Goal: Task Accomplishment & Management: Manage account settings

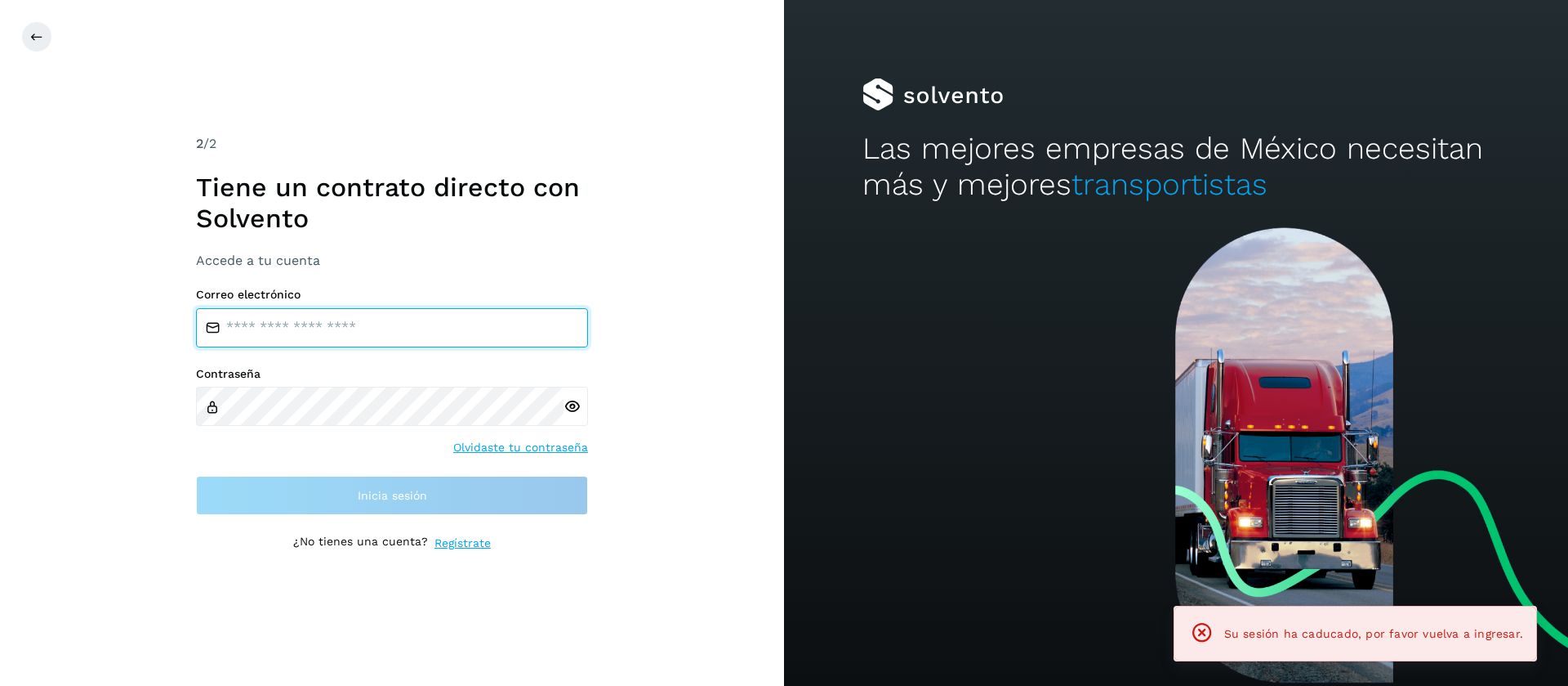
click at [400, 324] on input "email" at bounding box center [392, 327] width 392 height 39
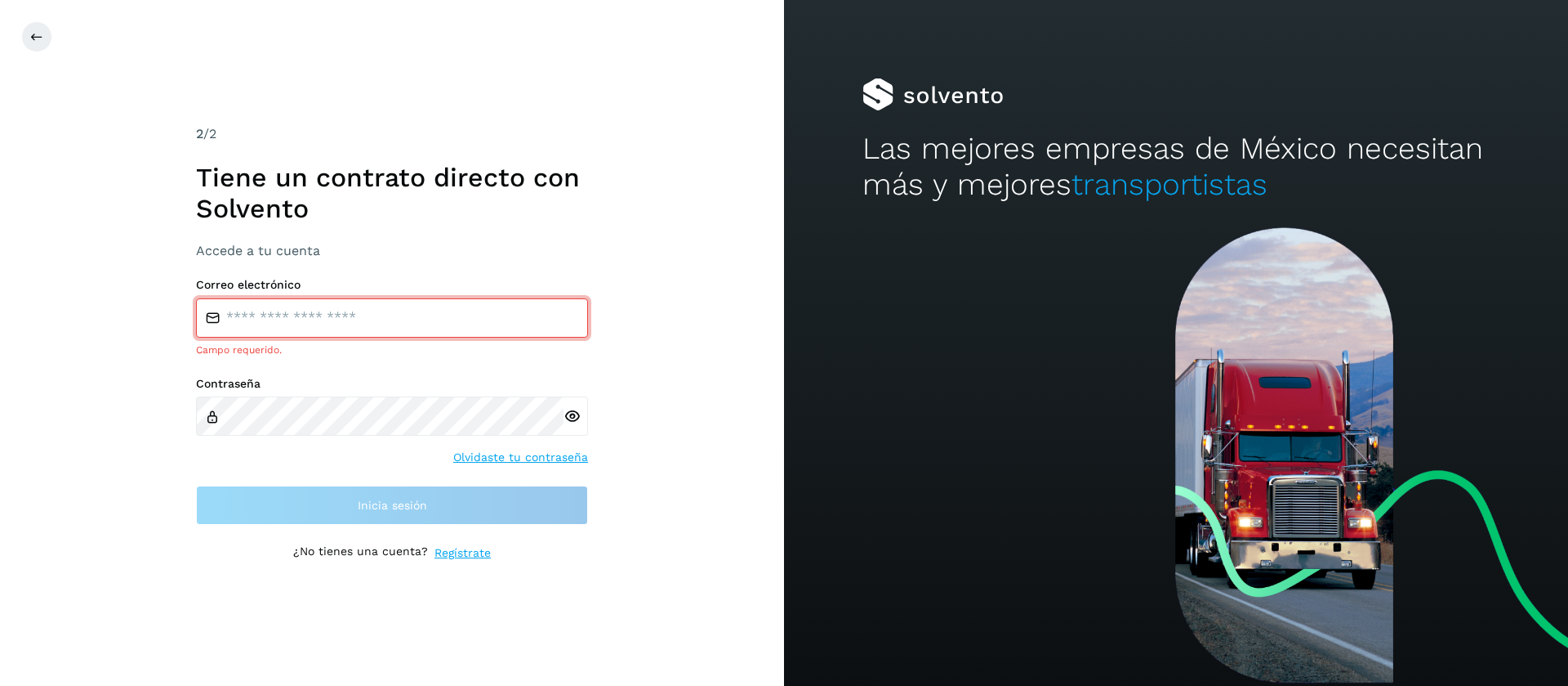
type input "**********"
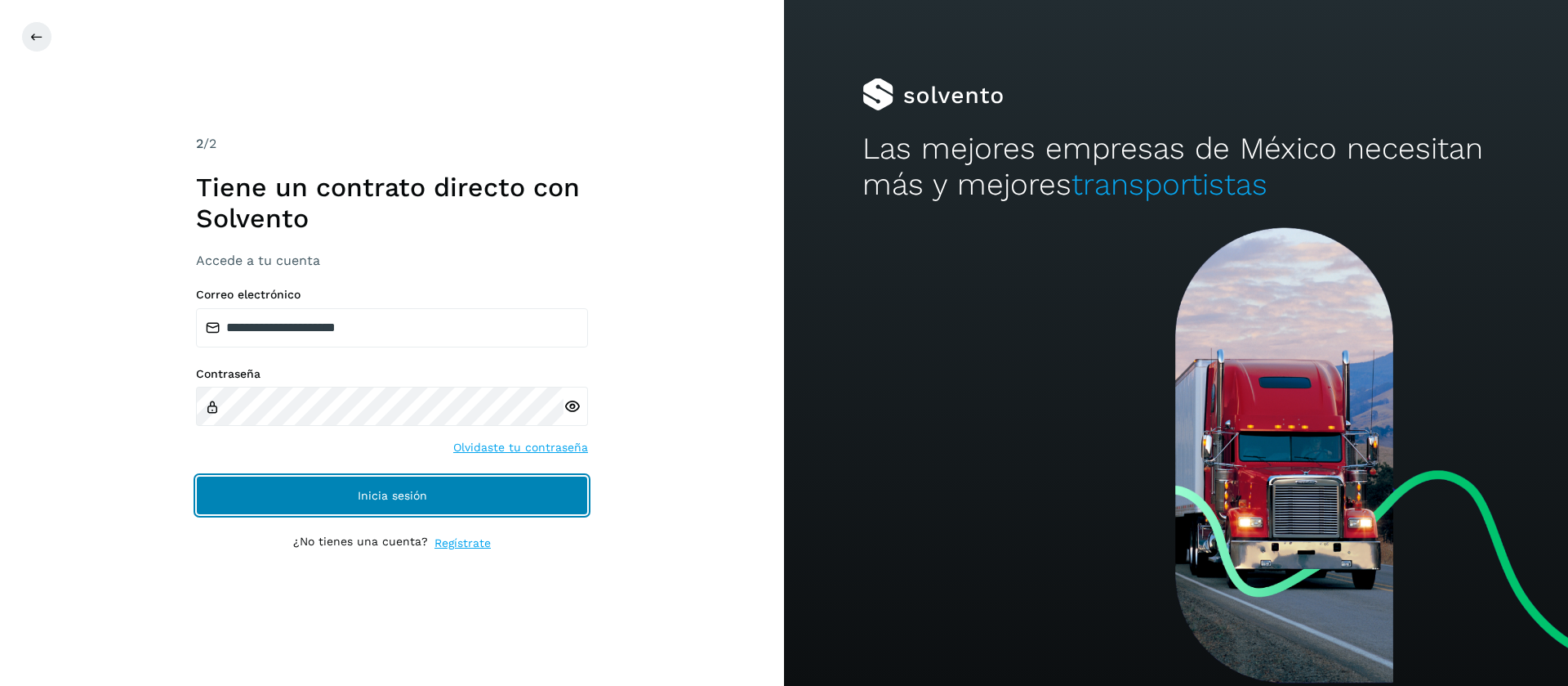
click at [355, 506] on button "Inicia sesión" at bounding box center [392, 495] width 392 height 39
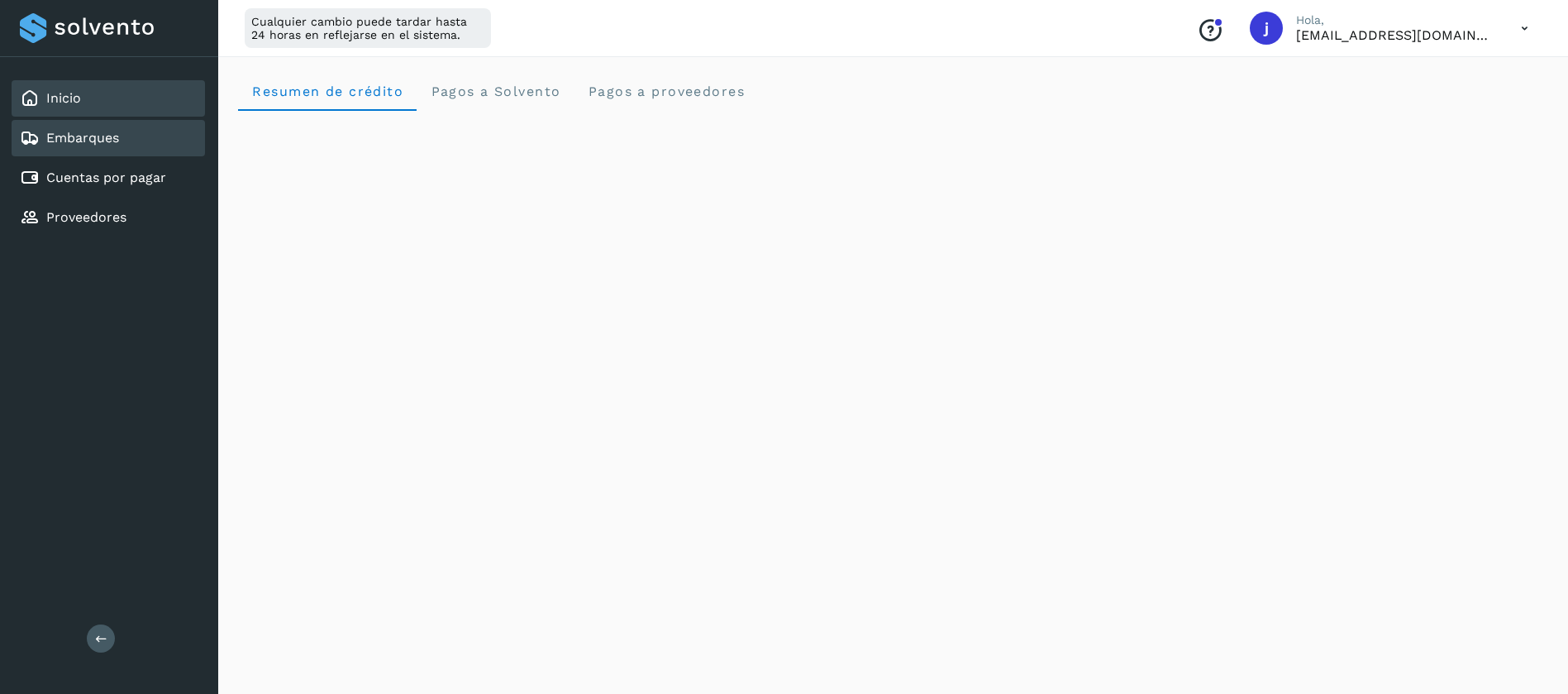
click at [99, 134] on link "Embarques" at bounding box center [82, 137] width 72 height 16
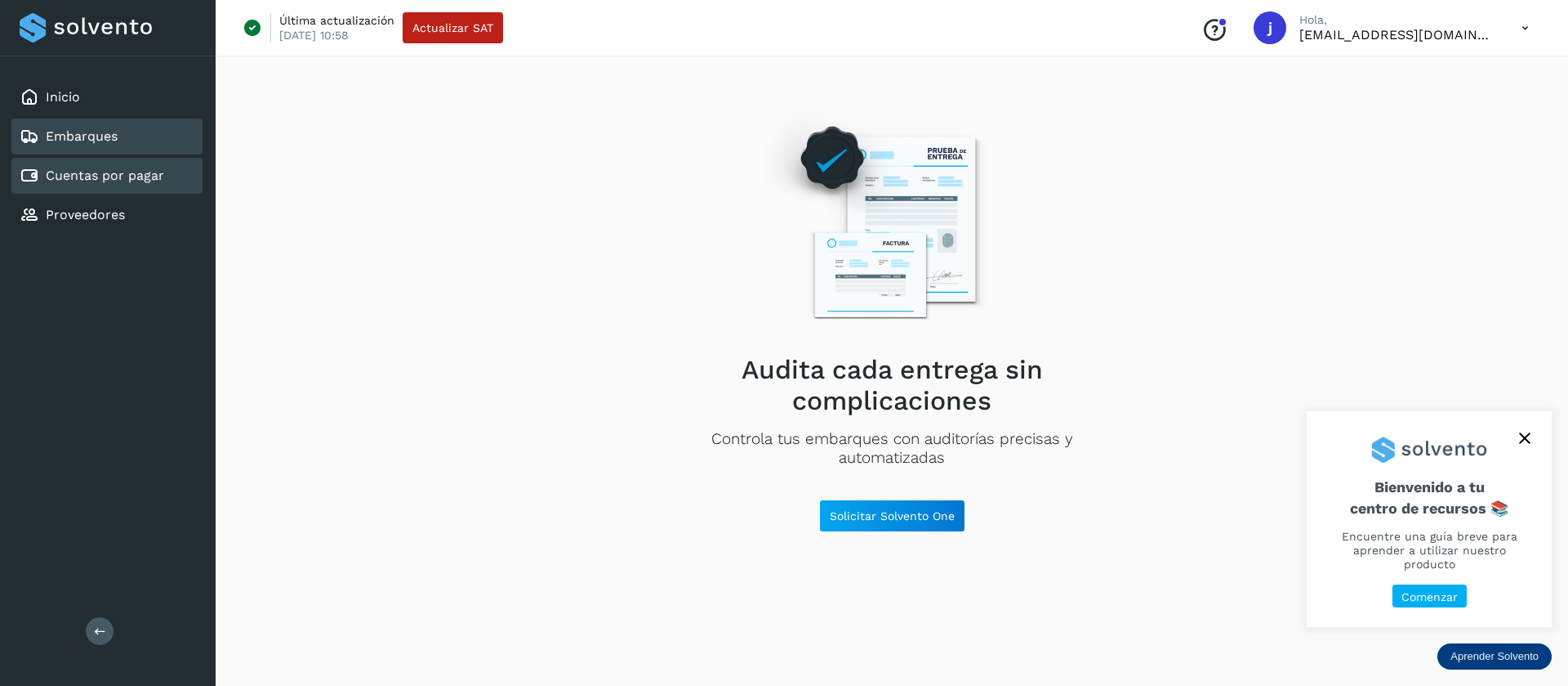
click at [121, 181] on link "Cuentas por pagar" at bounding box center [104, 175] width 118 height 16
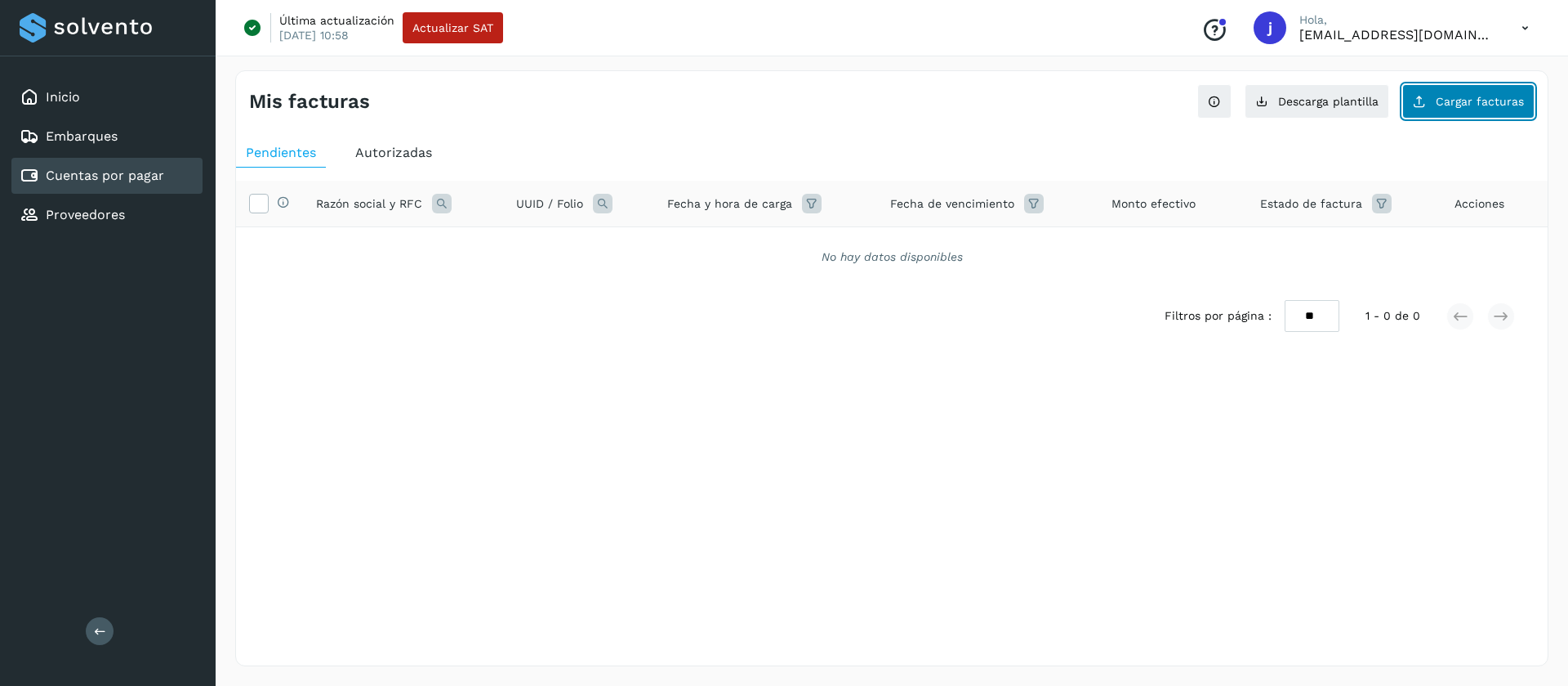
click at [1491, 107] on span "Cargar facturas" at bounding box center [1480, 101] width 88 height 11
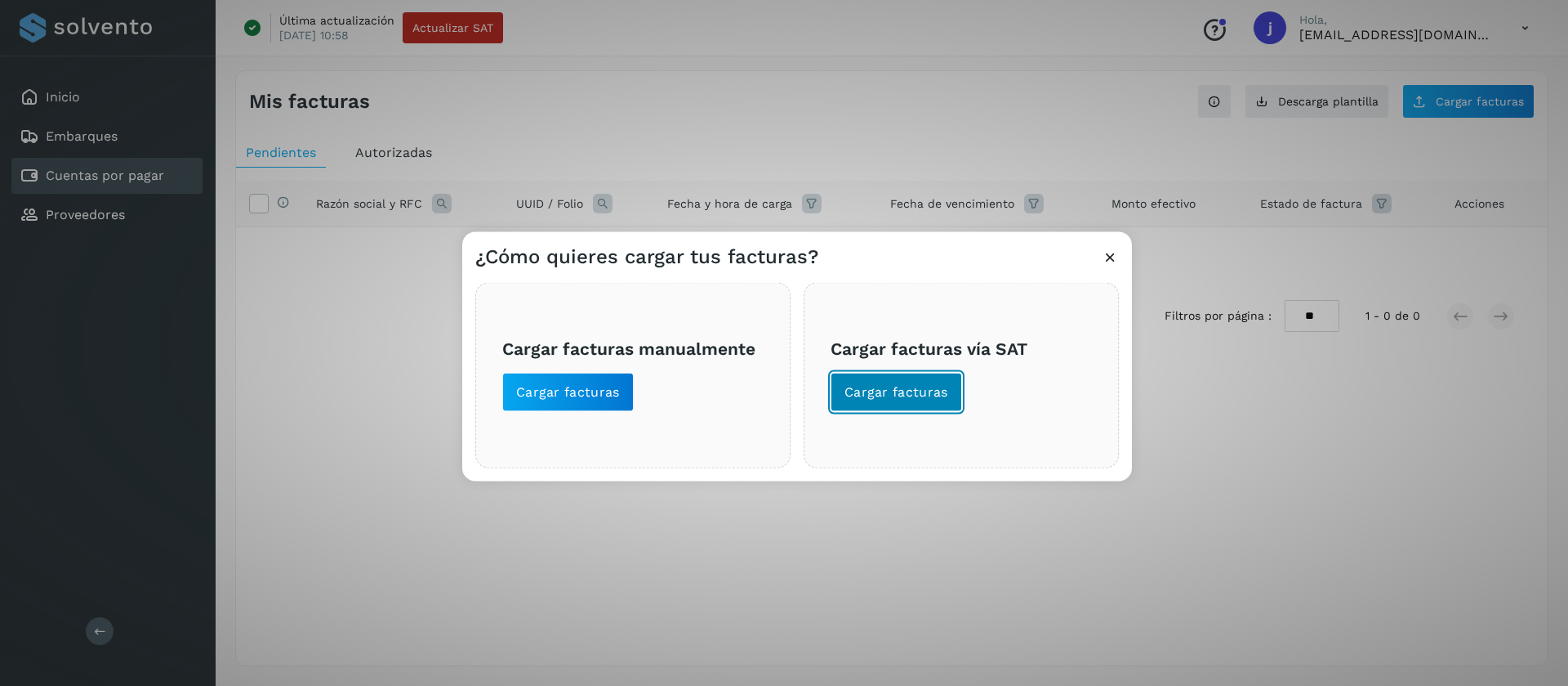
click at [903, 393] on span "Cargar facturas" at bounding box center [896, 390] width 104 height 18
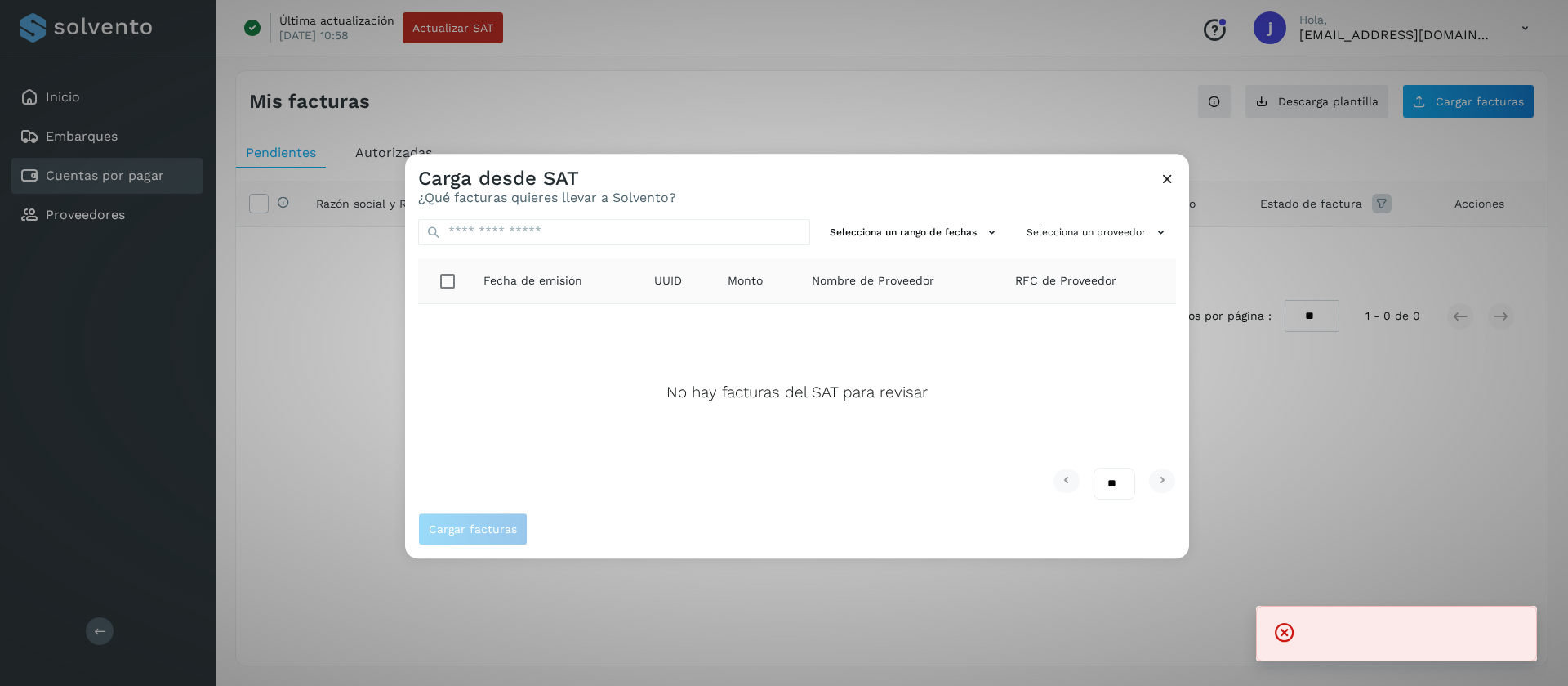
click at [1328, 441] on div "Carga desde SAT ¿Qué facturas quieres llevar a Solvento? Selecciona un rango de…" at bounding box center [784, 343] width 1568 height 686
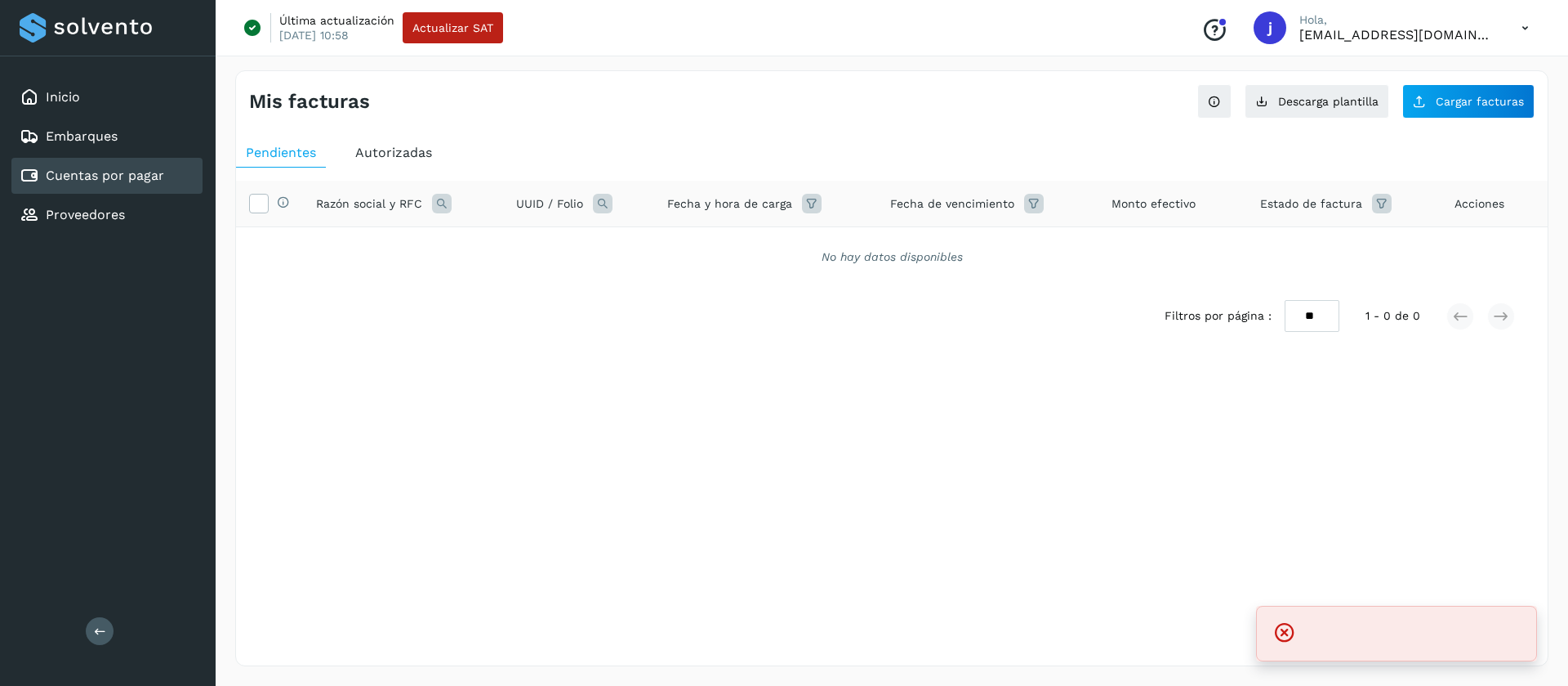
click at [1287, 640] on icon at bounding box center [1285, 632] width 23 height 23
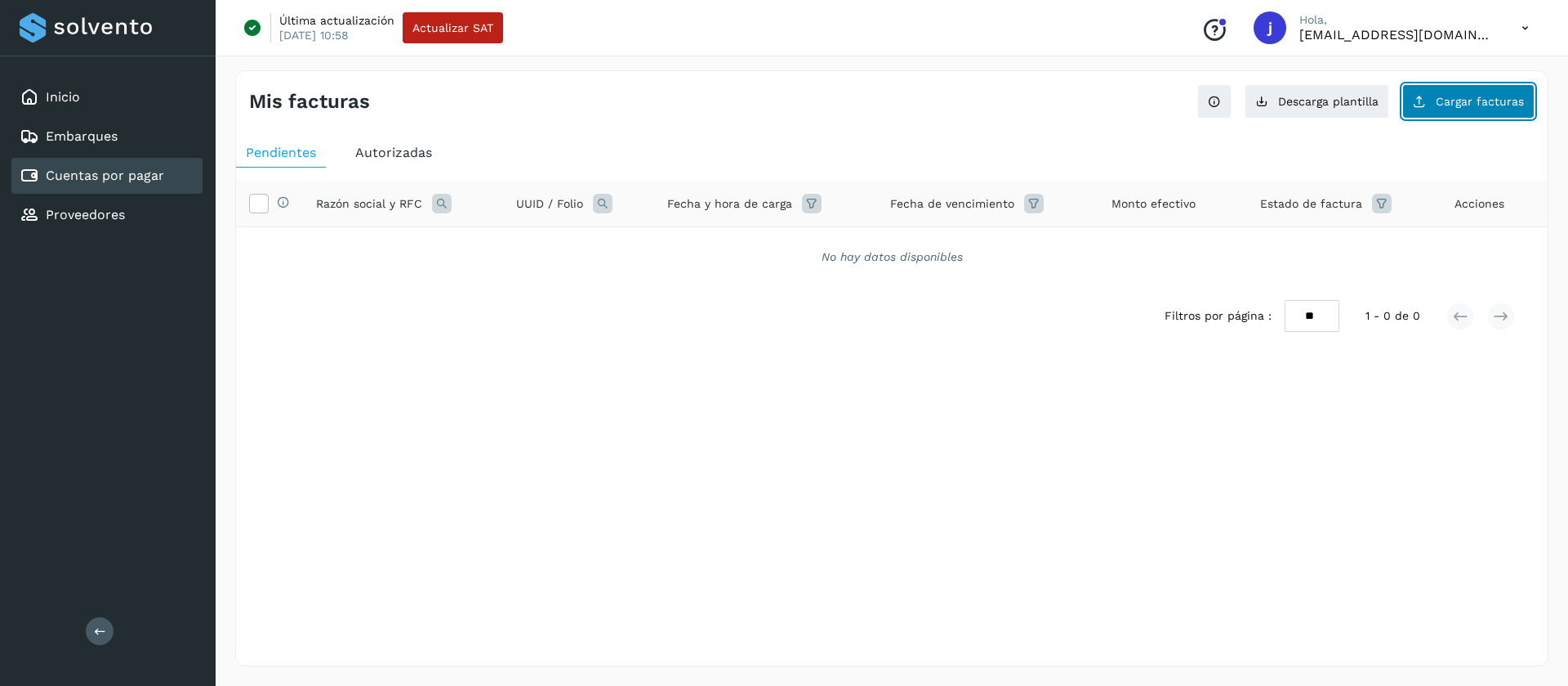
click at [1443, 85] on button "Cargar facturas" at bounding box center [1469, 101] width 132 height 34
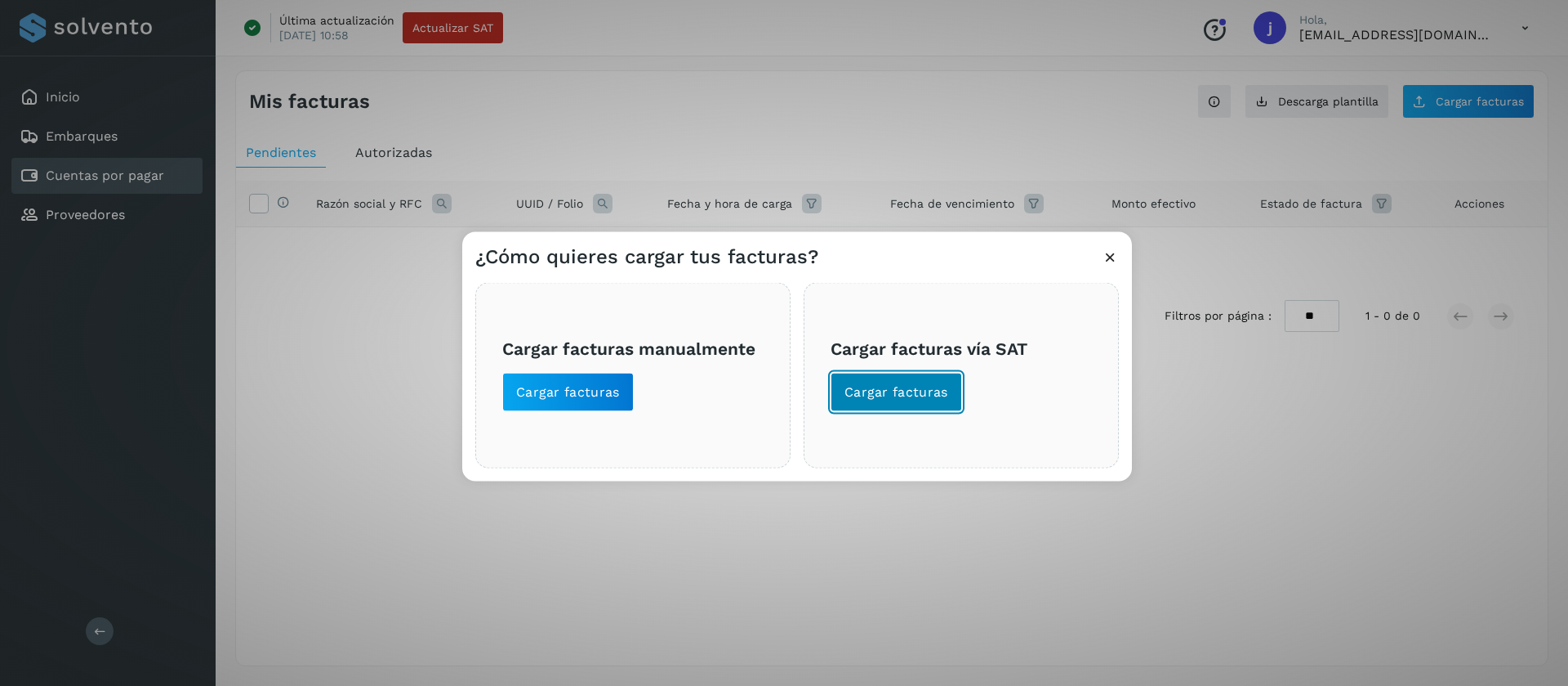
click at [859, 384] on span "Cargar facturas" at bounding box center [896, 390] width 104 height 18
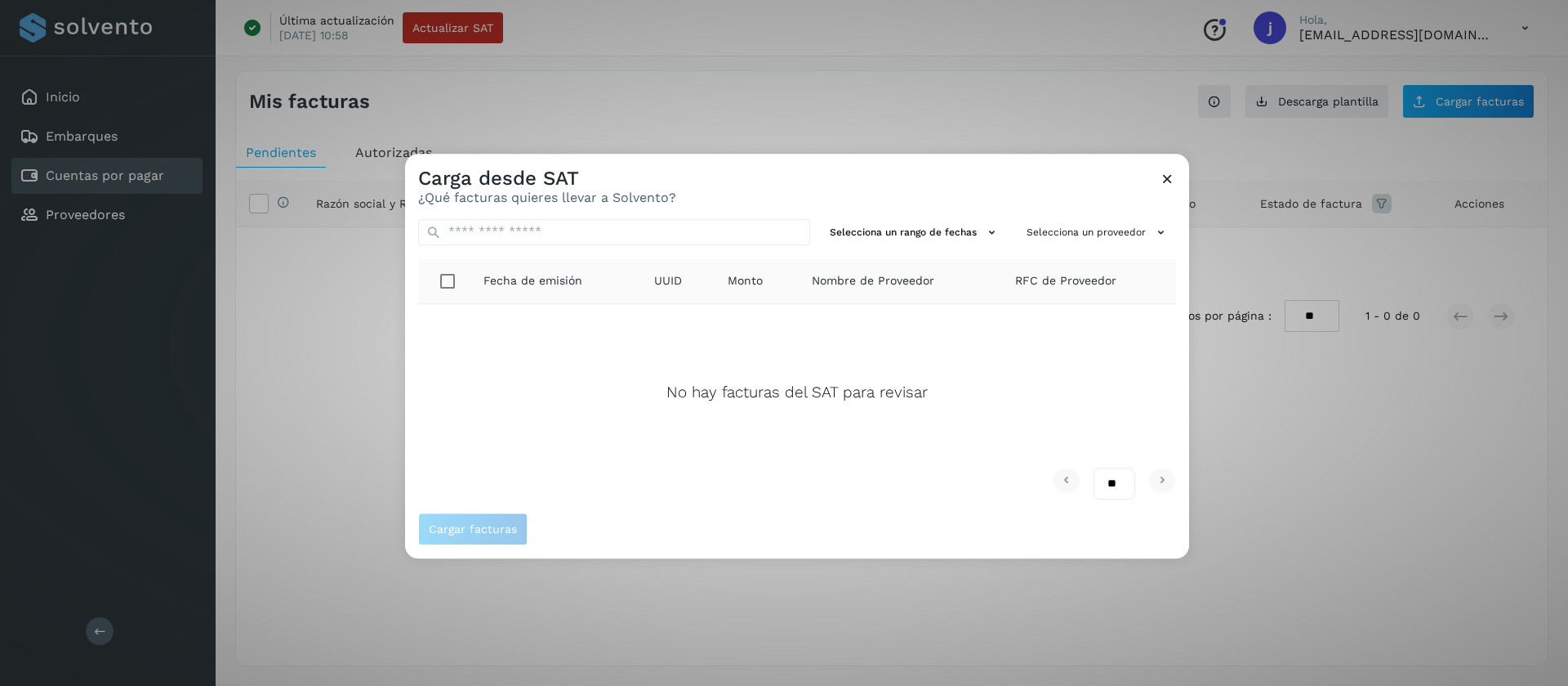
click at [1160, 182] on icon at bounding box center [1168, 178] width 17 height 17
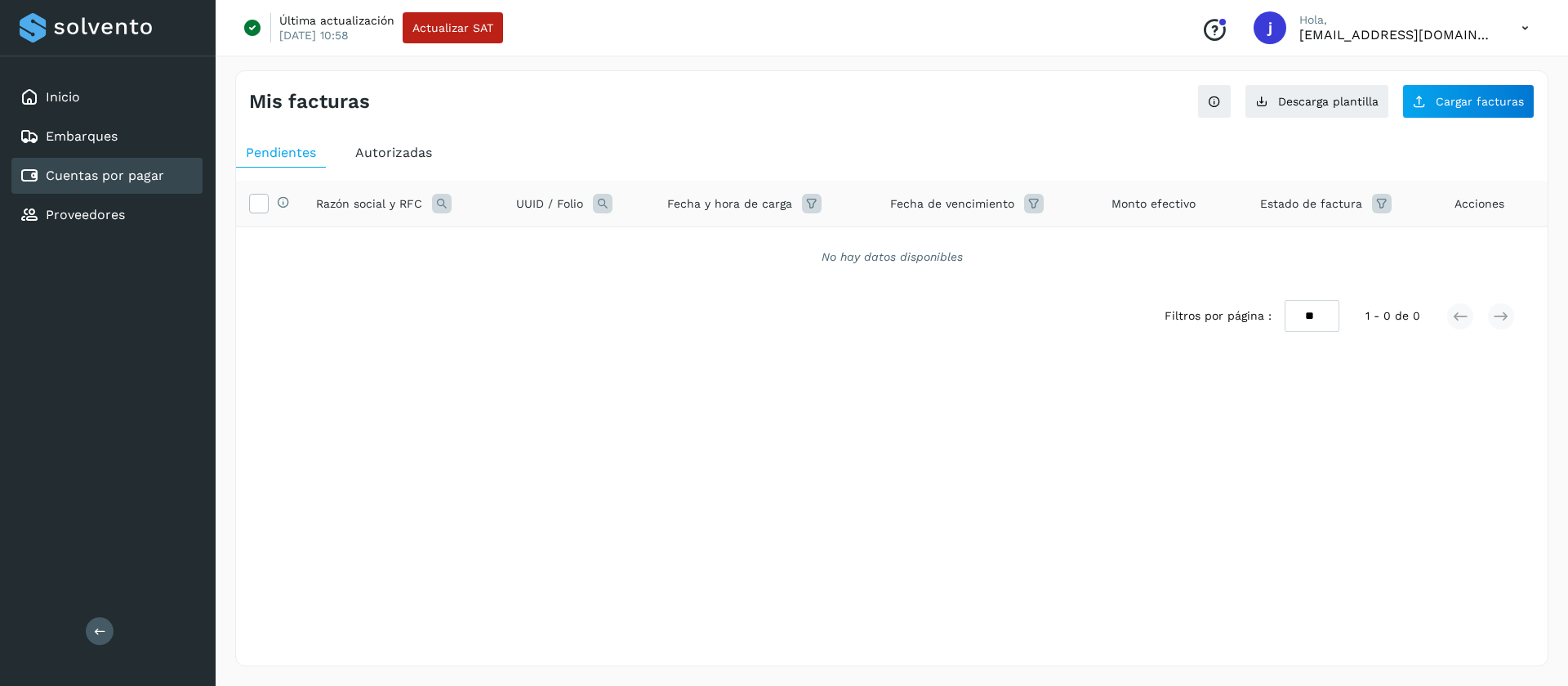
click at [380, 147] on span "Autorizadas" at bounding box center [393, 152] width 77 height 16
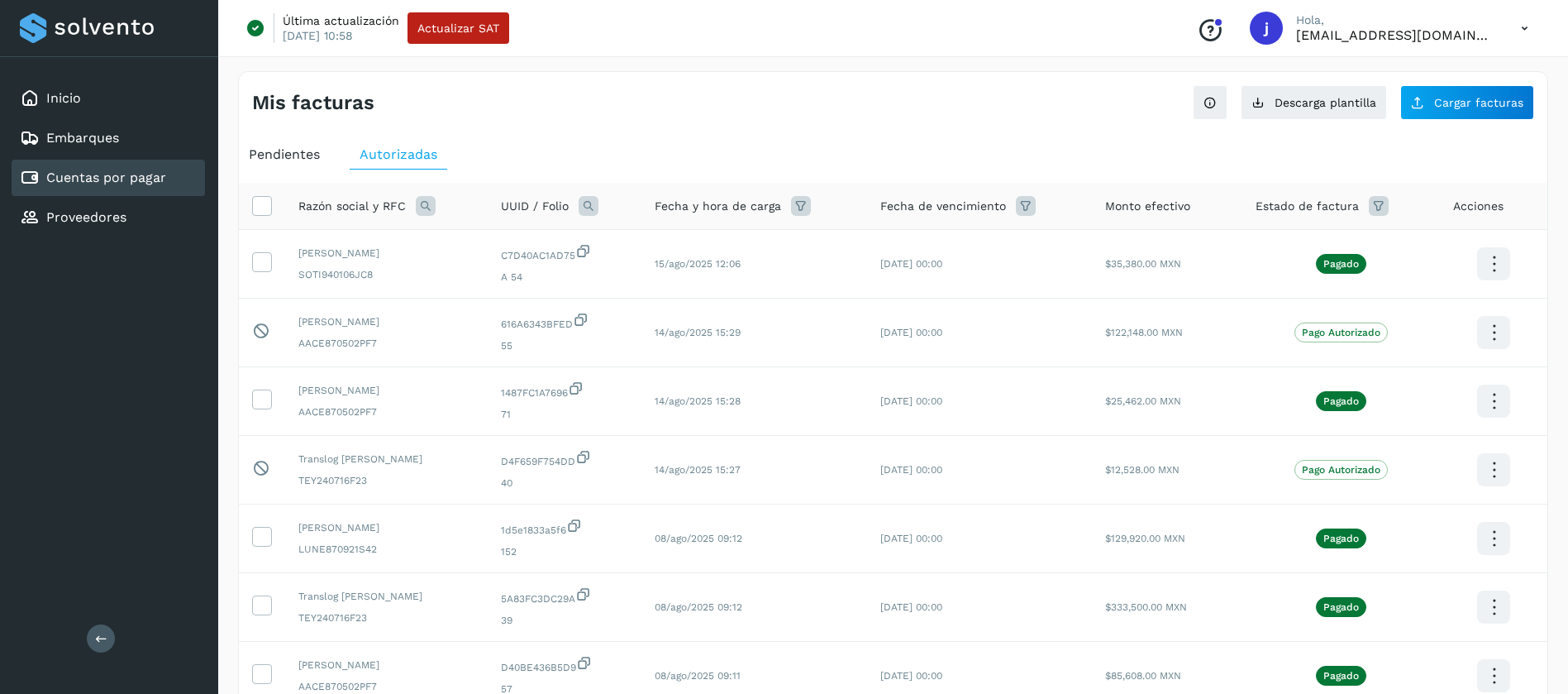
click at [302, 157] on span "Pendientes" at bounding box center [285, 154] width 71 height 16
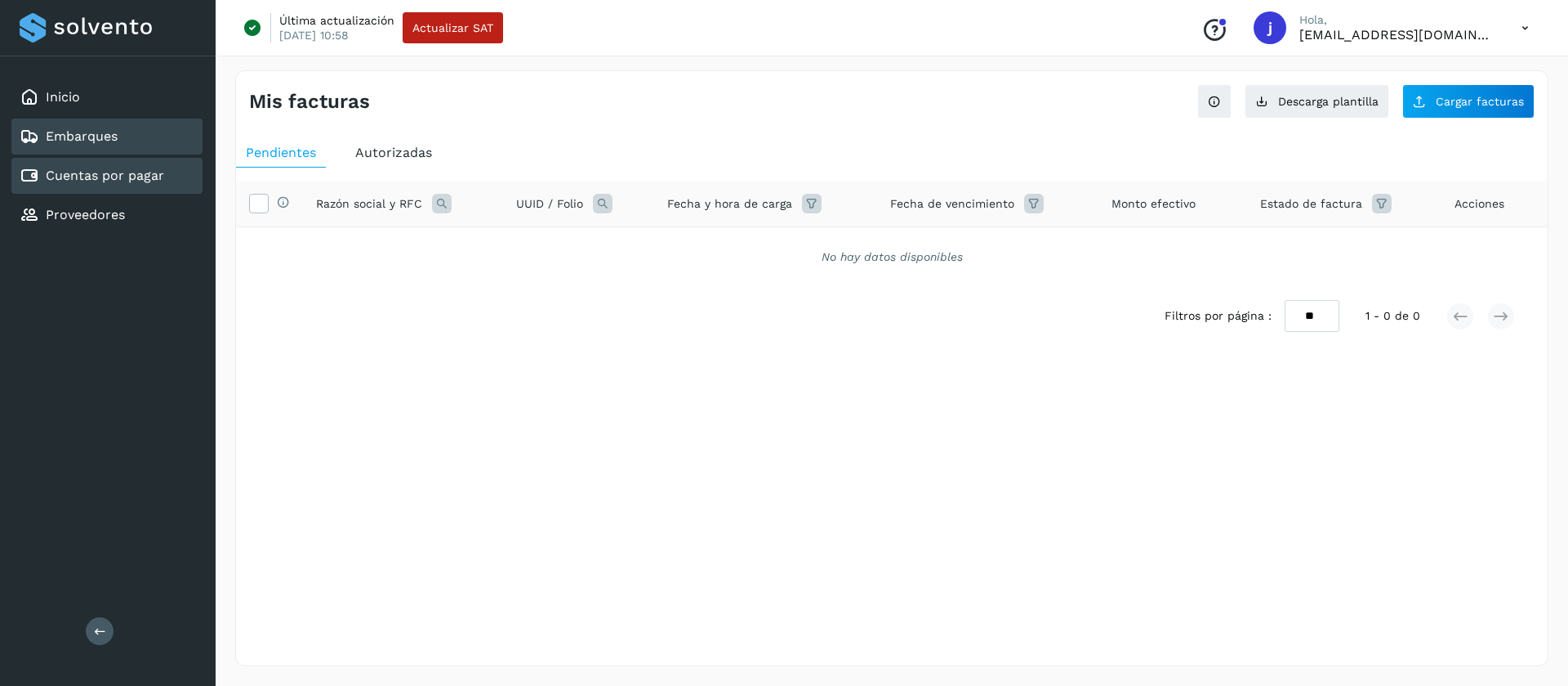
click at [83, 126] on div "Embarques" at bounding box center [69, 136] width 98 height 20
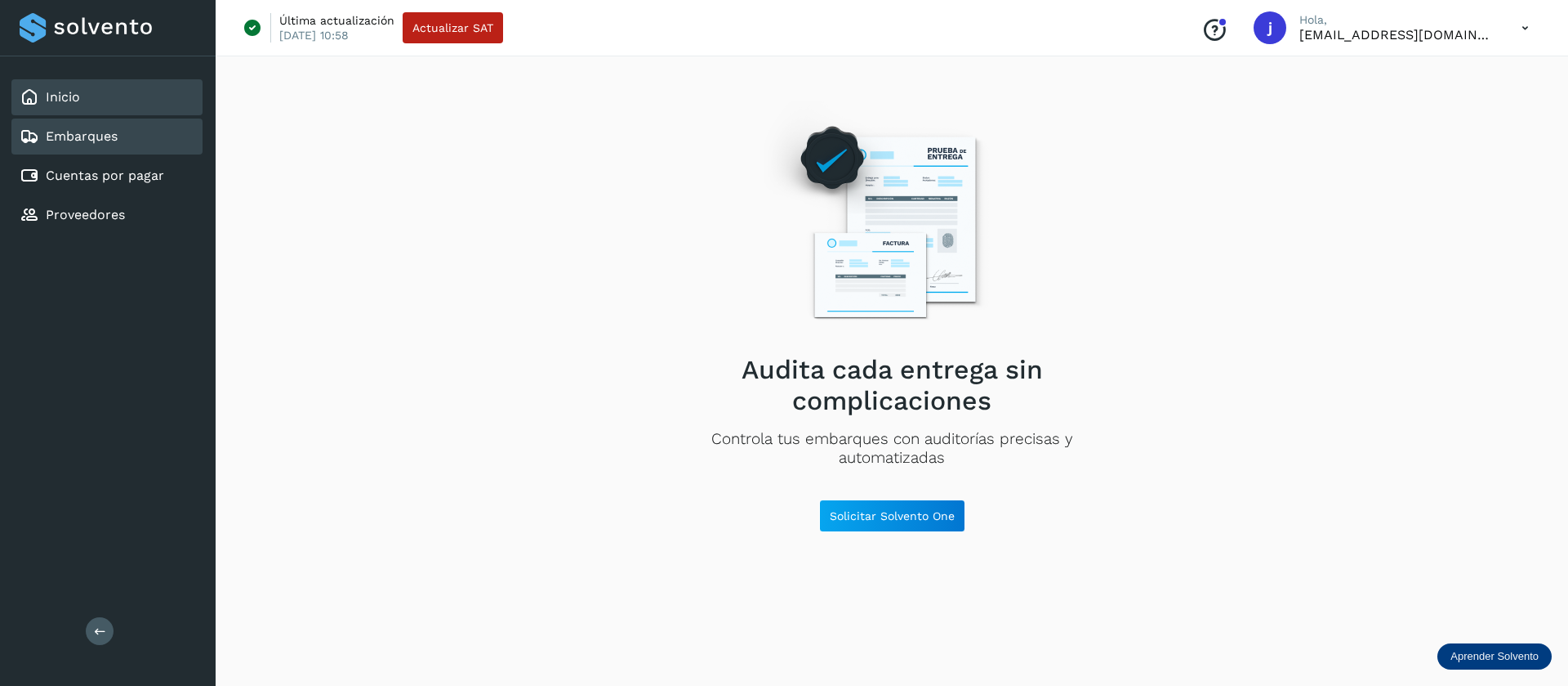
click at [94, 91] on div "Inicio" at bounding box center [107, 97] width 191 height 36
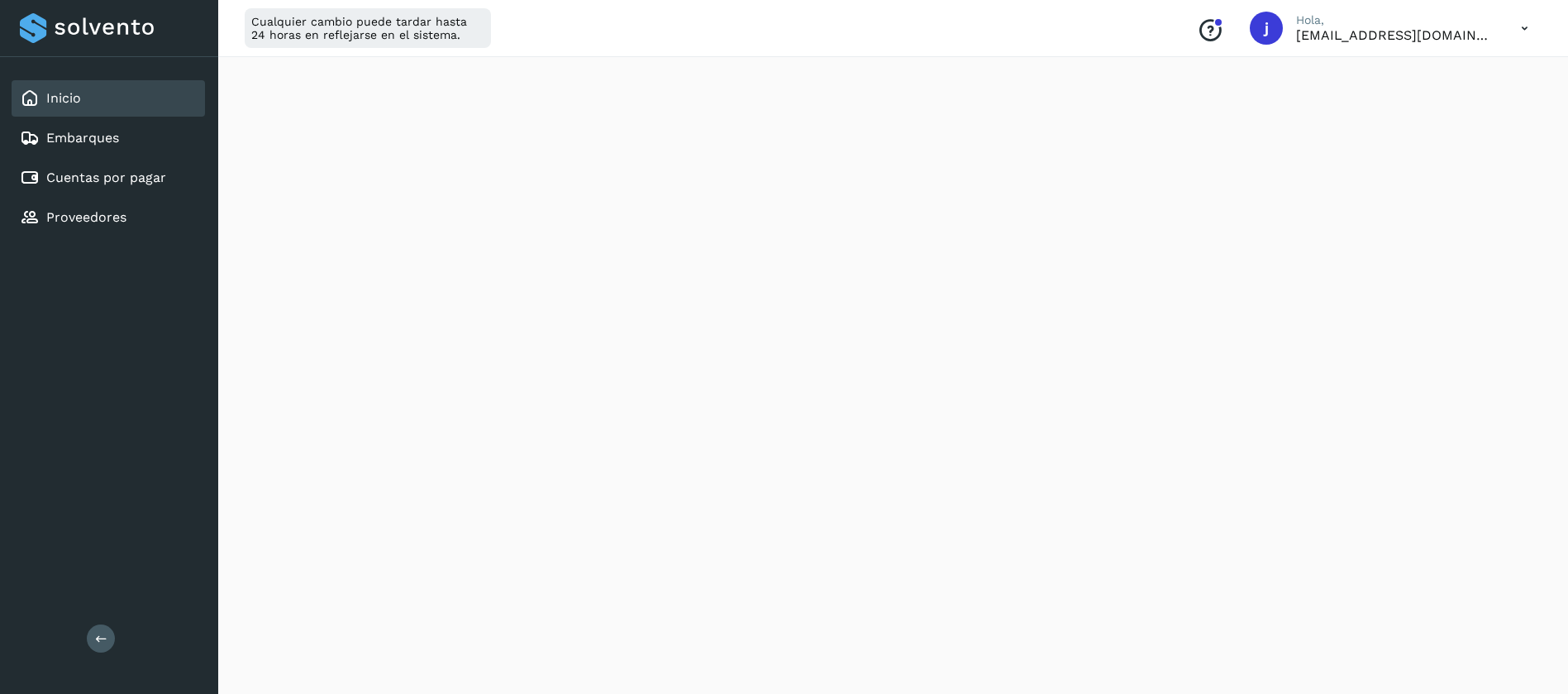
scroll to position [248, 0]
click at [55, 169] on link "Cuentas por pagar" at bounding box center [105, 177] width 119 height 16
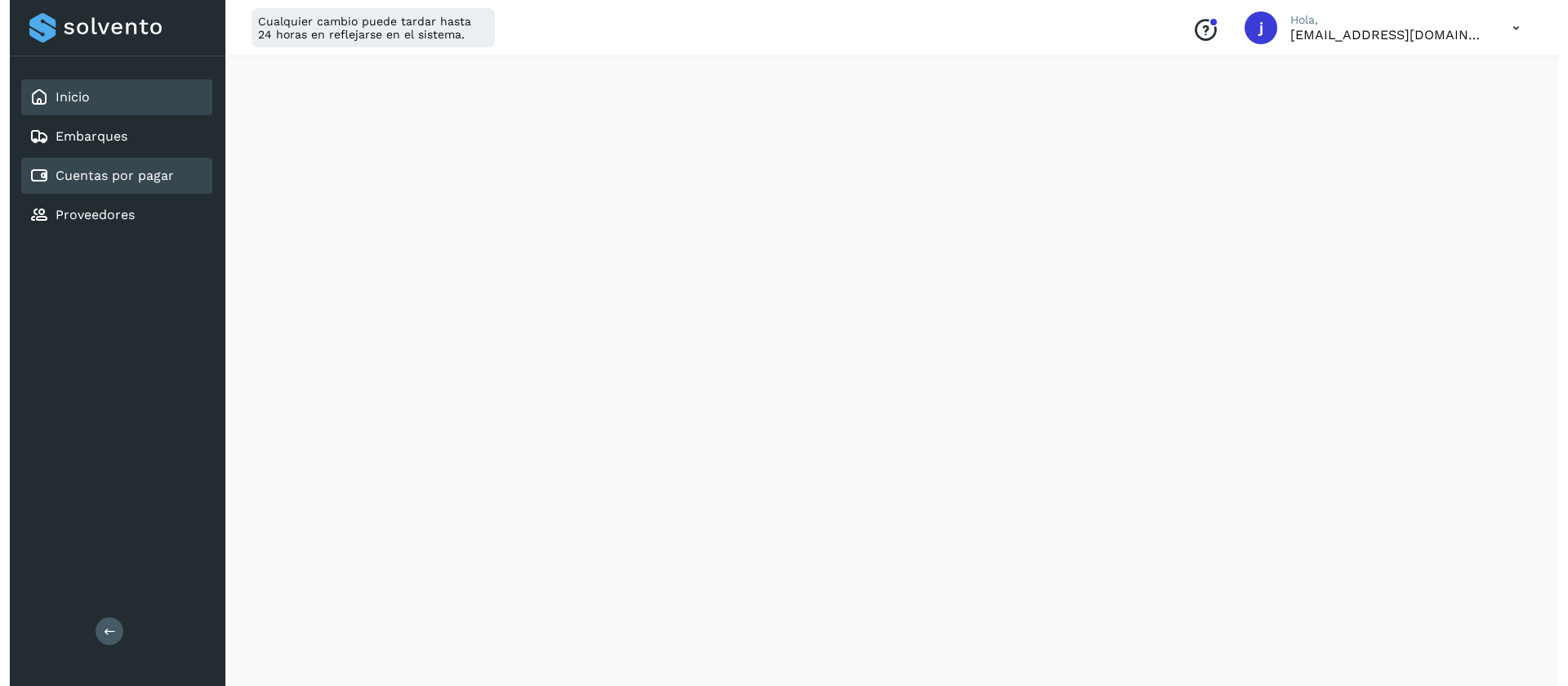
scroll to position [27, 0]
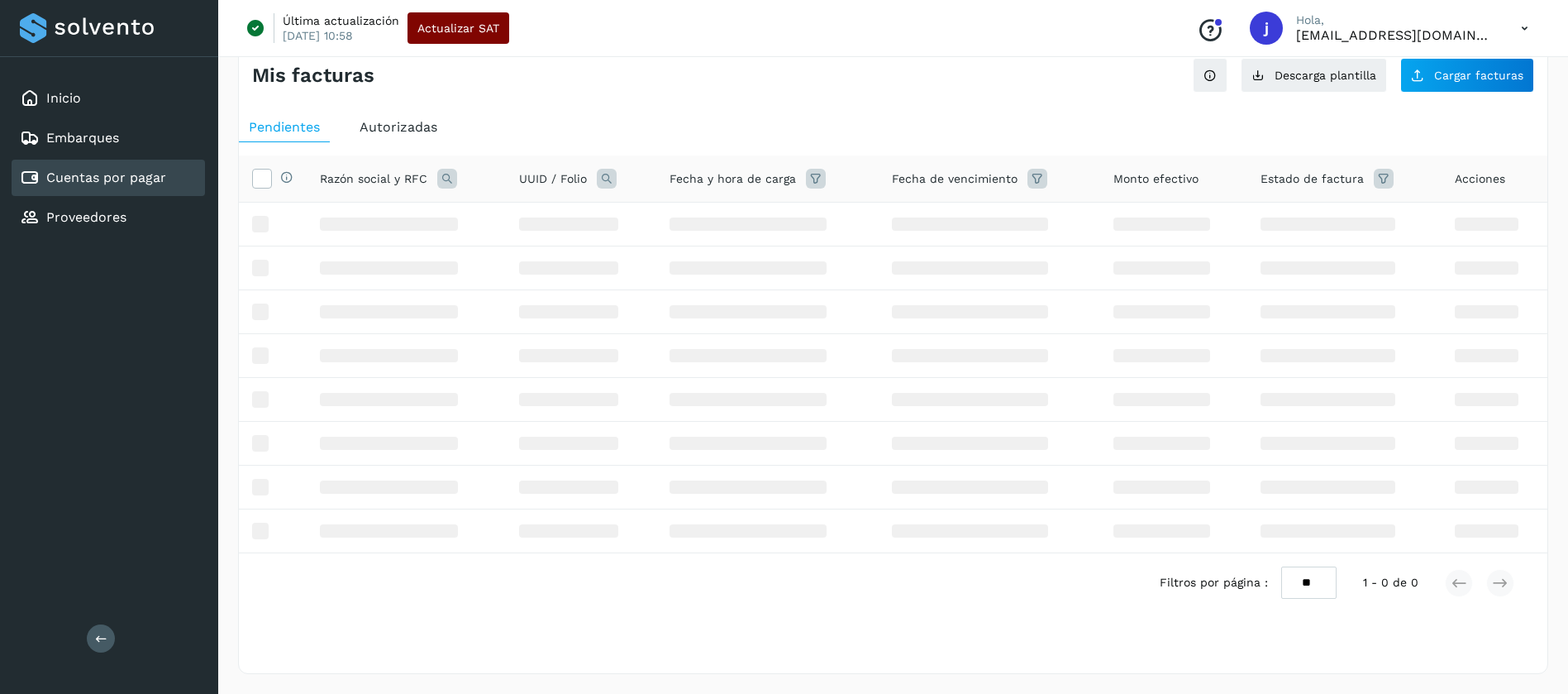
click at [454, 28] on span "Actualizar SAT" at bounding box center [458, 28] width 82 height 11
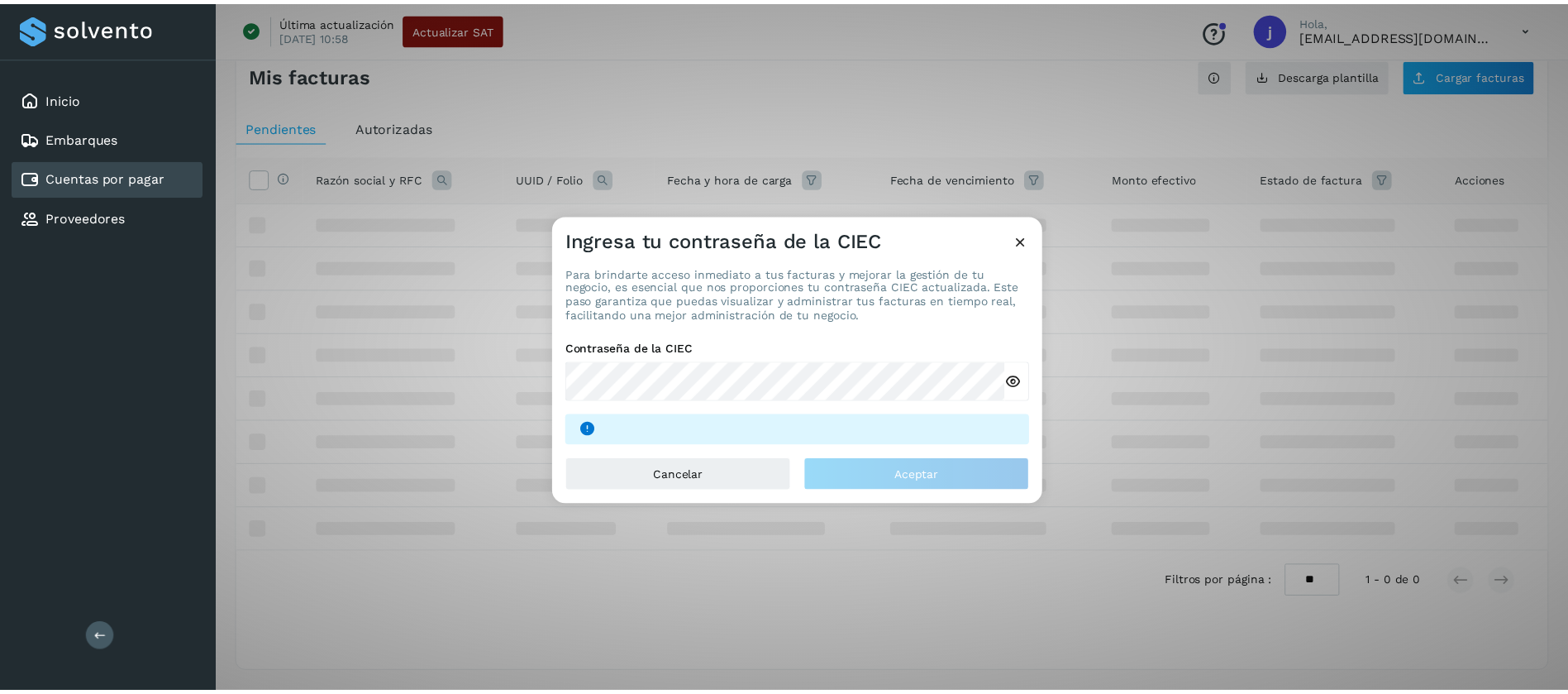
scroll to position [0, 0]
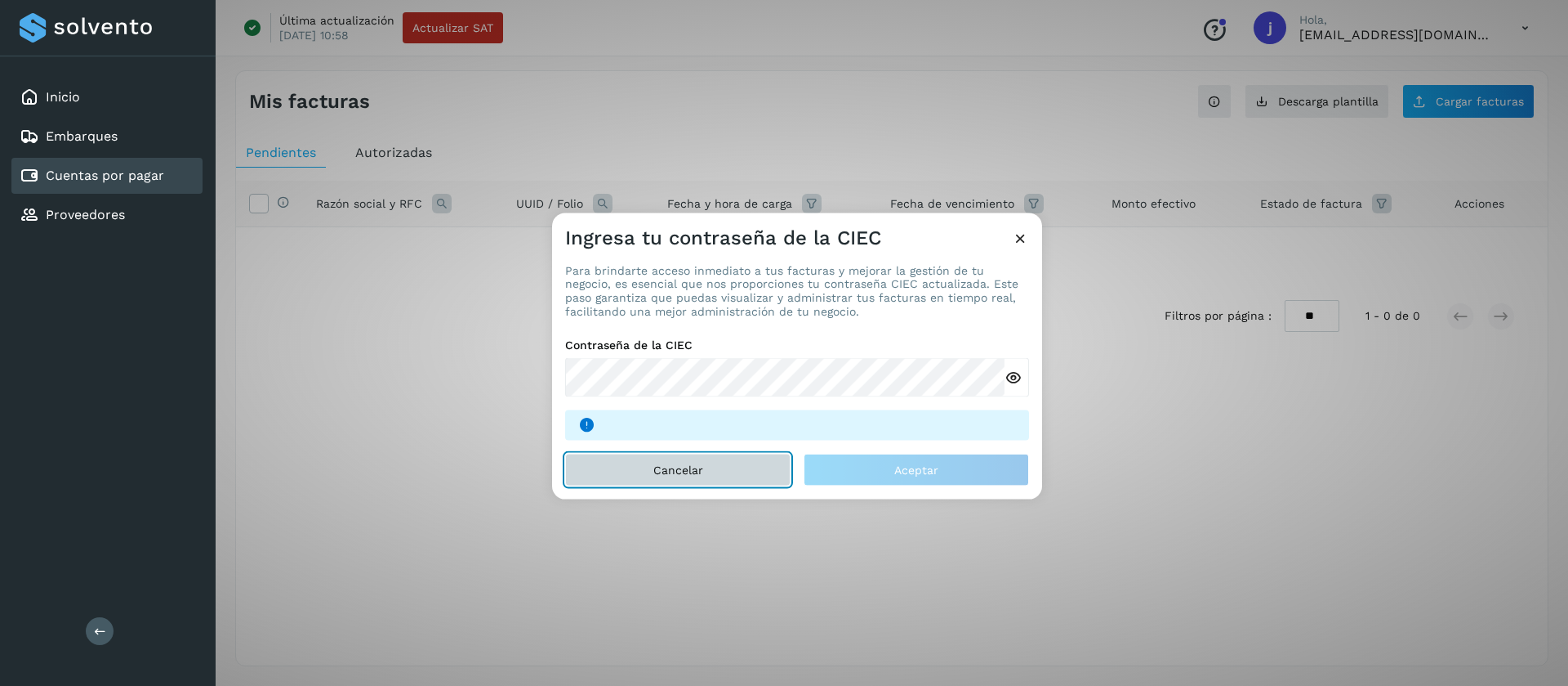
click at [728, 460] on button "Cancelar" at bounding box center [677, 469] width 226 height 33
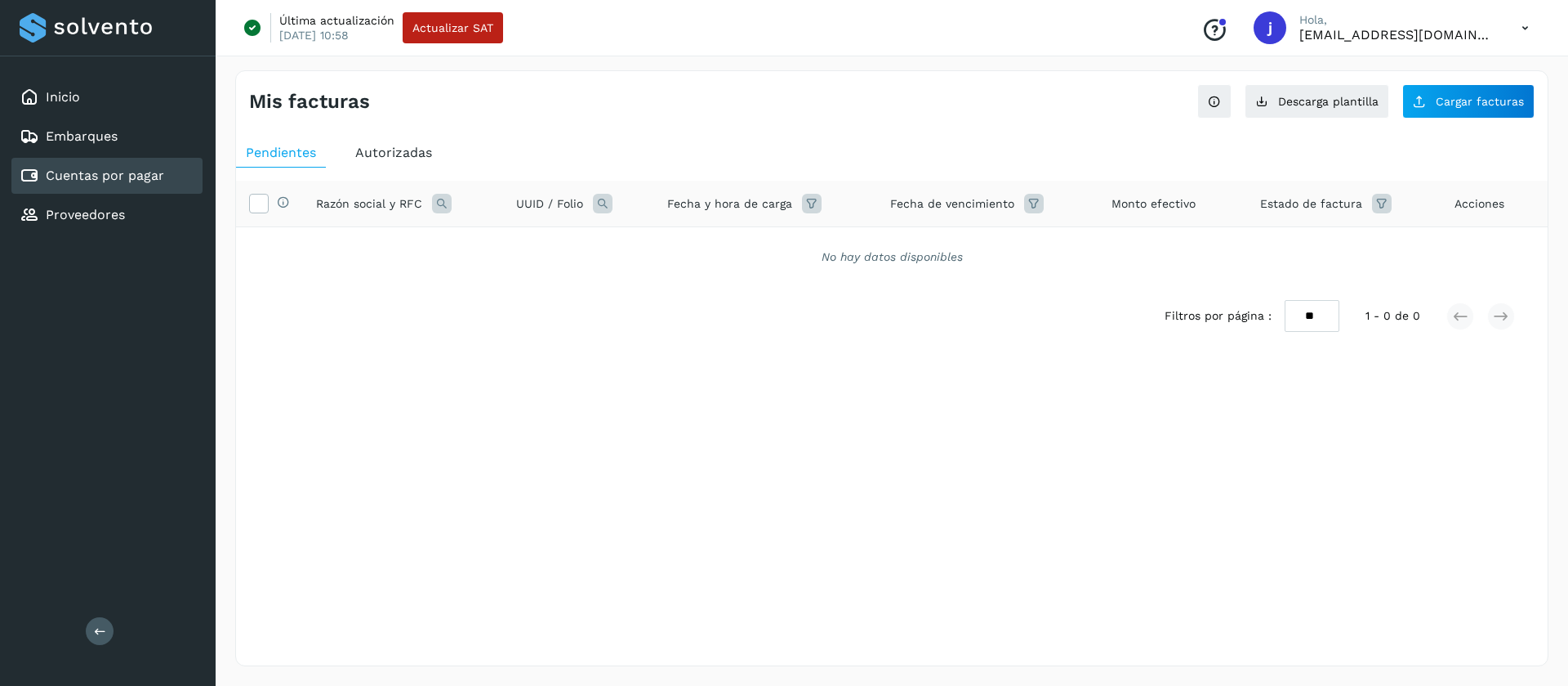
click at [409, 152] on span "Autorizadas" at bounding box center [393, 152] width 77 height 16
